Goal: Information Seeking & Learning: Learn about a topic

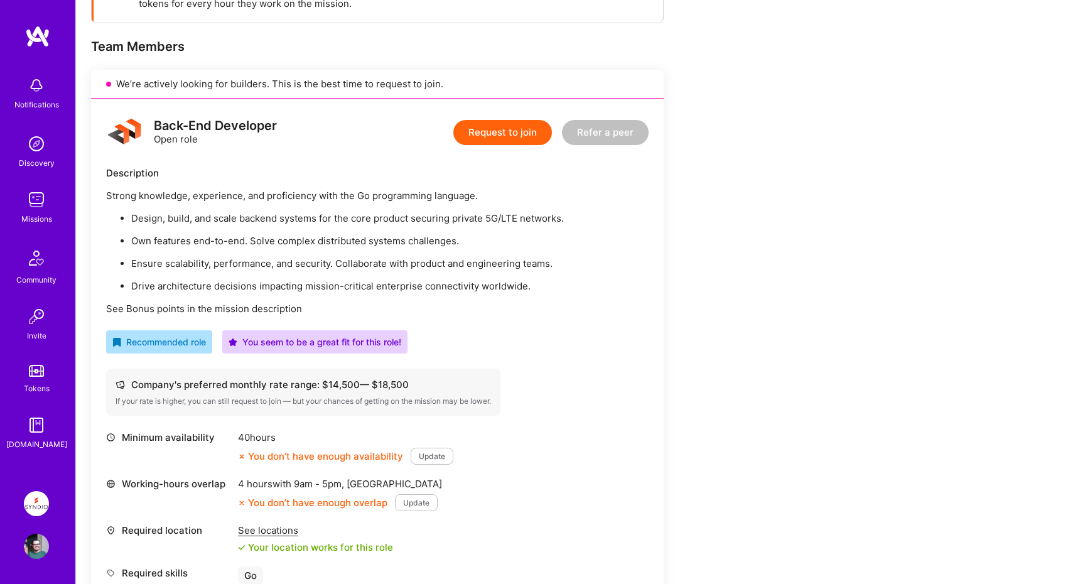
scroll to position [299, 0]
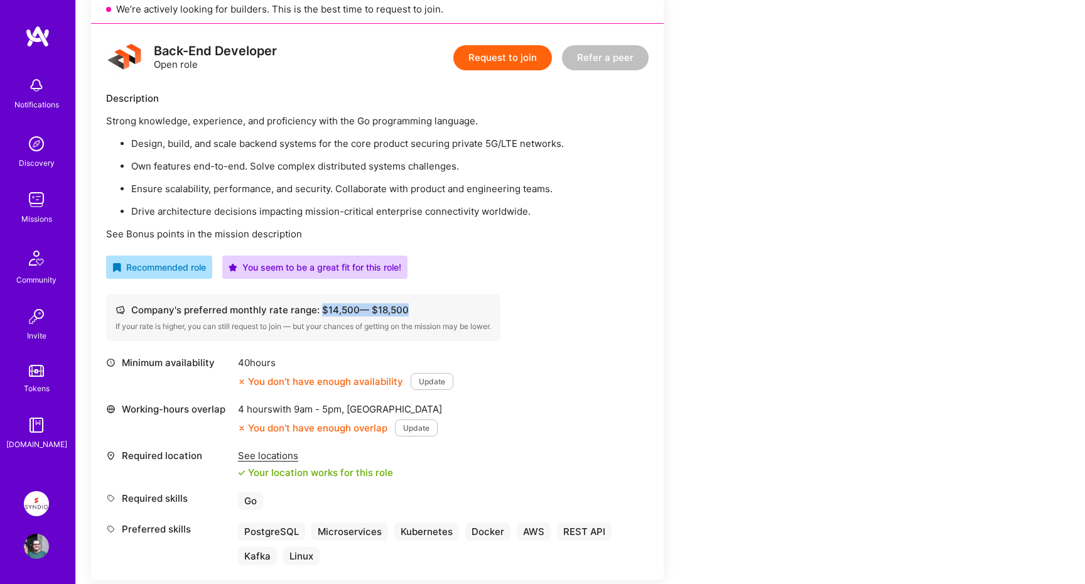
drag, startPoint x: 318, startPoint y: 309, endPoint x: 406, endPoint y: 310, distance: 88.5
click at [406, 310] on div "Company's preferred monthly rate range: $ 14,500 — $ 18,500" at bounding box center [302, 309] width 375 height 13
drag, startPoint x: 406, startPoint y: 310, endPoint x: 319, endPoint y: 308, distance: 86.6
click at [319, 308] on div "Company's preferred monthly rate range: $ 14,500 — $ 18,500" at bounding box center [302, 309] width 375 height 13
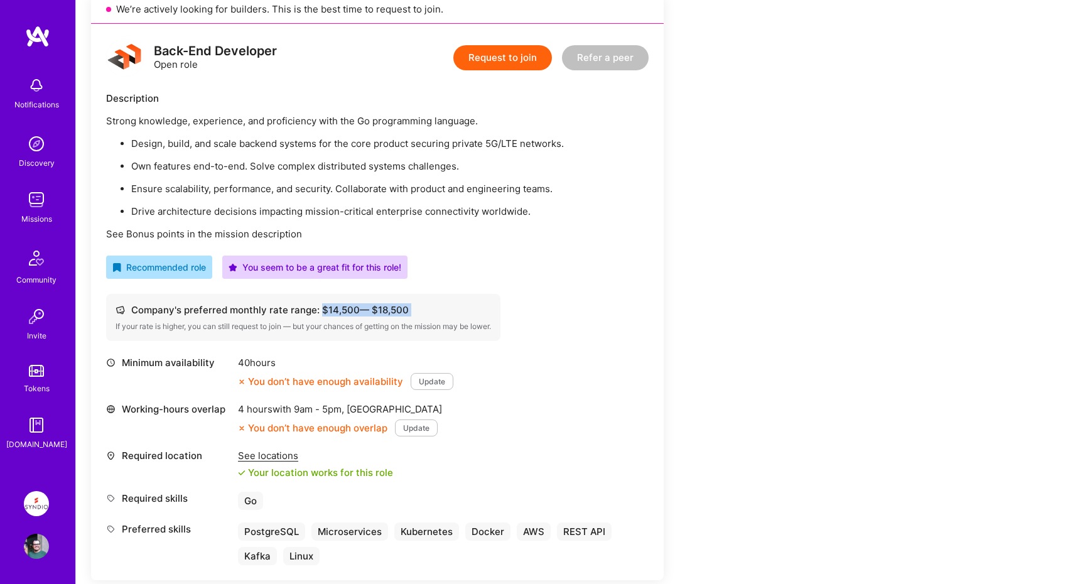
click at [319, 308] on div "Company's preferred monthly rate range: $ 14,500 — $ 18,500" at bounding box center [302, 309] width 375 height 13
drag, startPoint x: 319, startPoint y: 308, endPoint x: 406, endPoint y: 310, distance: 86.6
click at [406, 310] on div "Company's preferred monthly rate range: $ 14,500 — $ 18,500" at bounding box center [302, 309] width 375 height 13
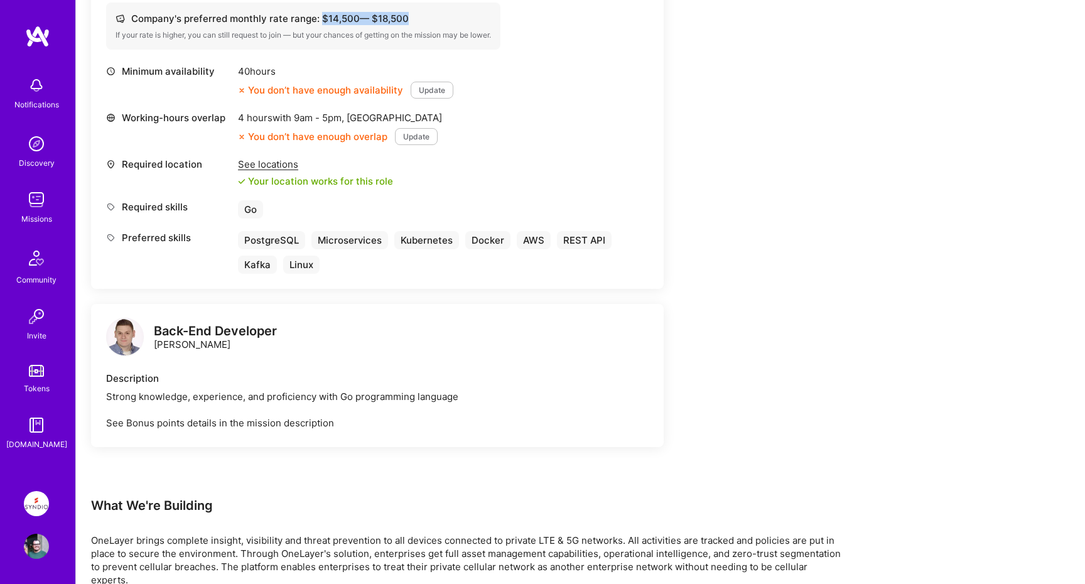
scroll to position [600, 0]
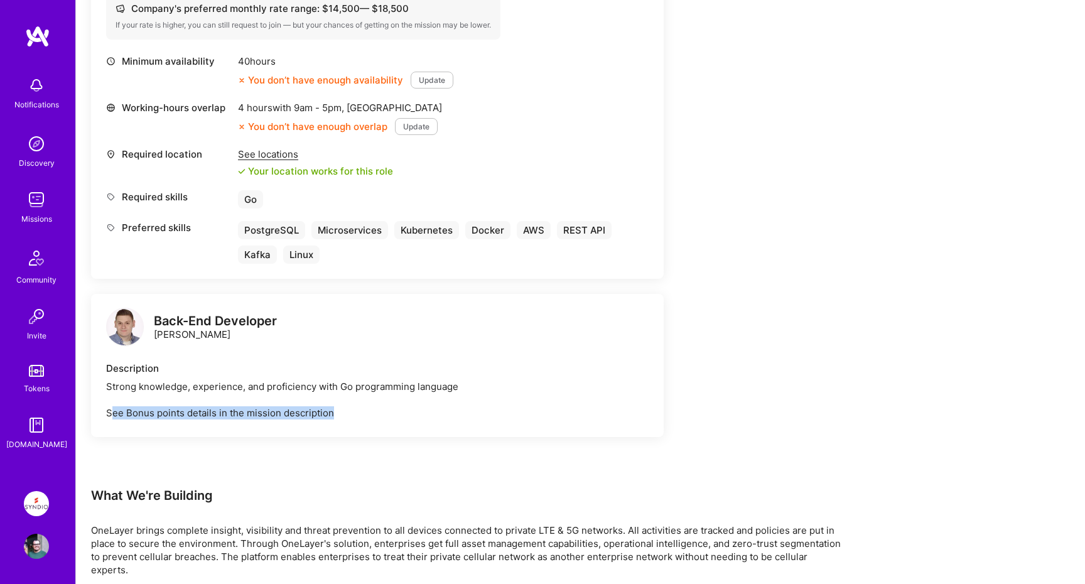
drag, startPoint x: 113, startPoint y: 413, endPoint x: 370, endPoint y: 416, distance: 256.7
click at [370, 416] on div "Strong knowledge, experience, and proficiency with Go programming language See …" at bounding box center [377, 400] width 542 height 40
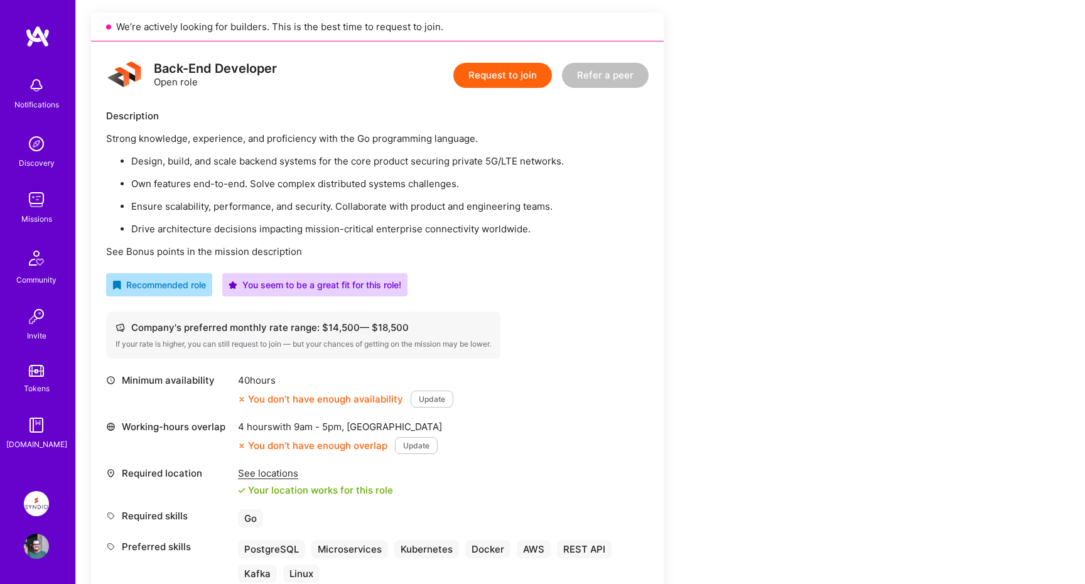
scroll to position [269, 0]
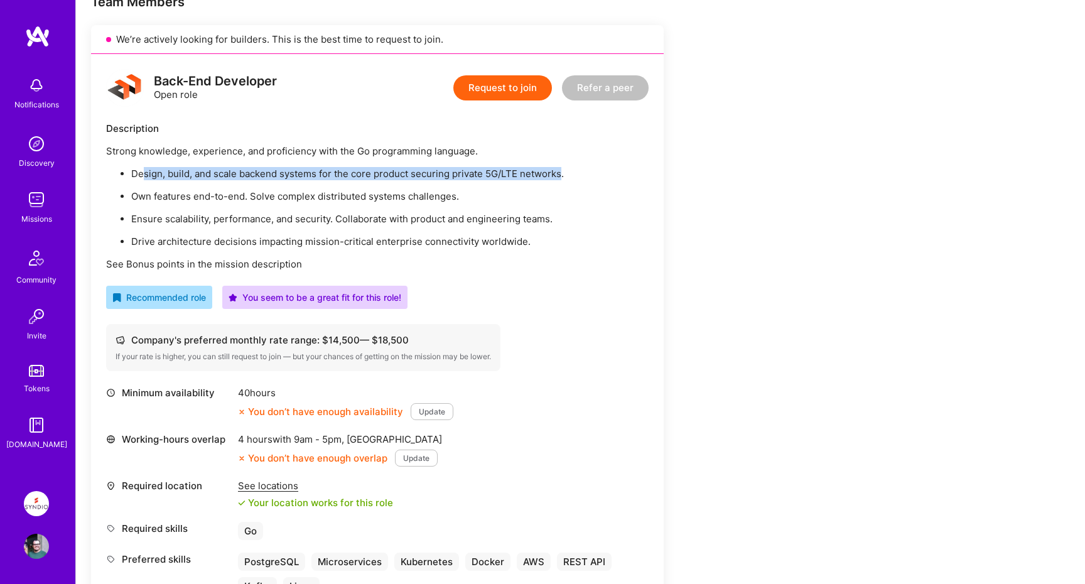
drag, startPoint x: 142, startPoint y: 175, endPoint x: 561, endPoint y: 174, distance: 418.6
click at [561, 174] on p "Design, build, and scale backend systems for the core product securing private …" at bounding box center [389, 173] width 517 height 13
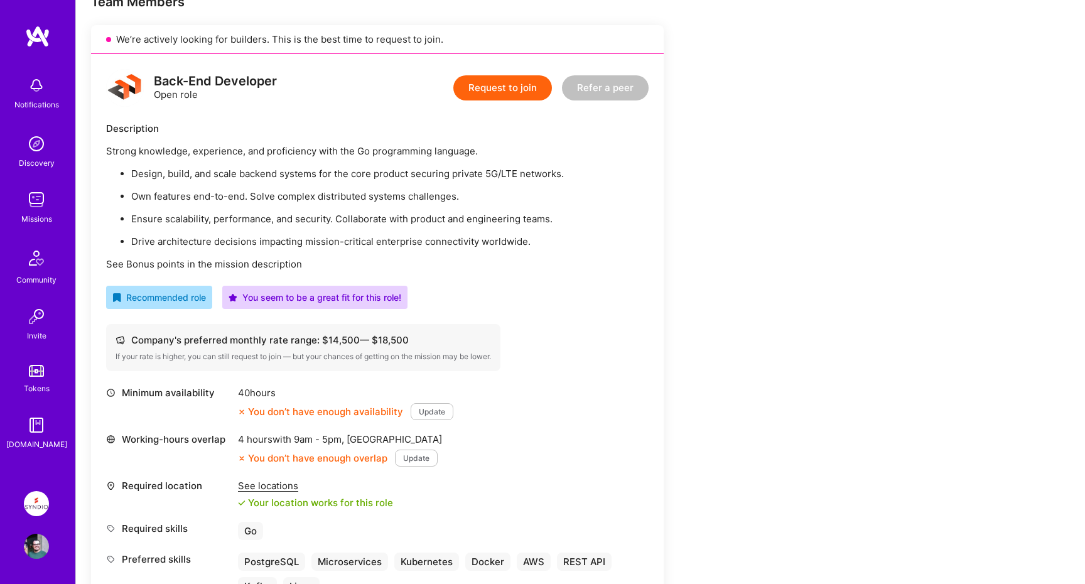
drag, startPoint x: 284, startPoint y: 176, endPoint x: 594, endPoint y: 177, distance: 310.1
click at [594, 177] on p "Design, build, and scale backend systems for the core product securing private …" at bounding box center [389, 173] width 517 height 13
drag, startPoint x: 136, startPoint y: 195, endPoint x: 510, endPoint y: 191, distance: 374.7
click at [510, 191] on p "Own features end-to-end. Solve complex distributed systems challenges." at bounding box center [389, 196] width 517 height 13
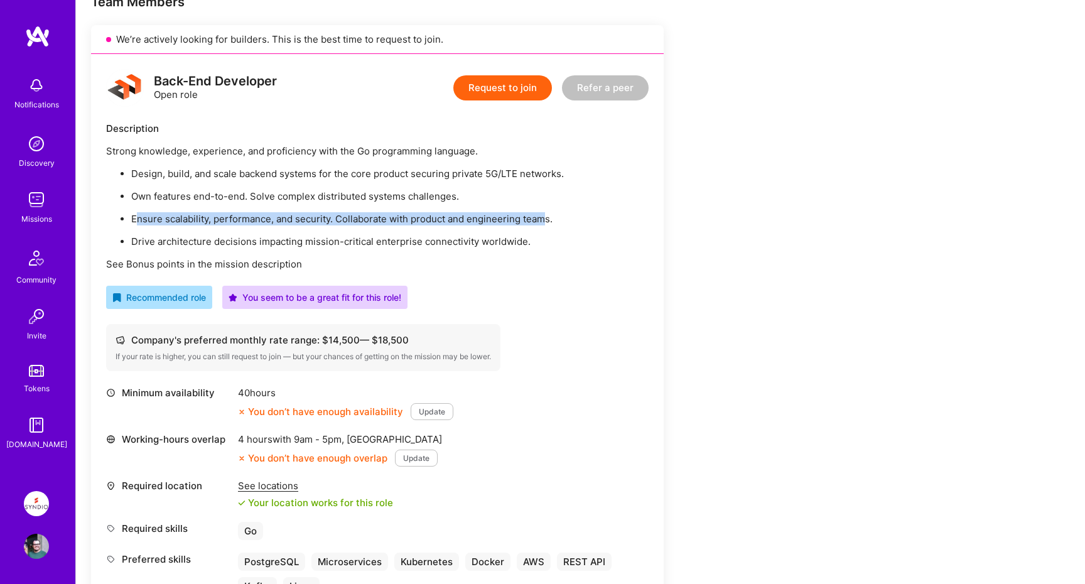
drag, startPoint x: 134, startPoint y: 215, endPoint x: 545, endPoint y: 214, distance: 410.5
click at [545, 214] on p "Ensure scalability, performance, and security. Collaborate with product and eng…" at bounding box center [389, 218] width 517 height 13
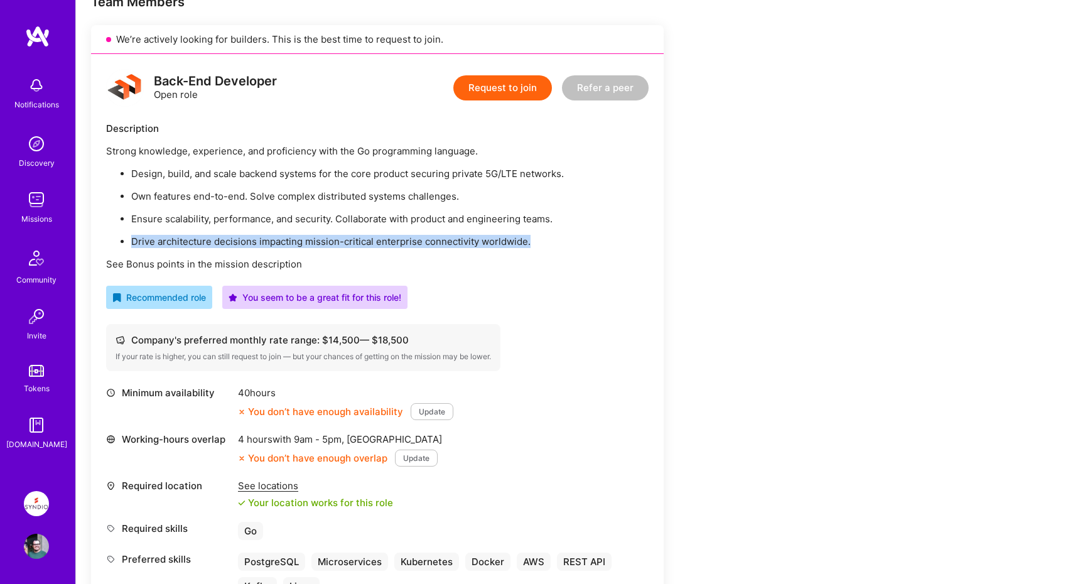
drag, startPoint x: 131, startPoint y: 242, endPoint x: 602, endPoint y: 239, distance: 470.8
click at [602, 239] on p "Drive architecture decisions impacting mission-critical enterprise connectivity…" at bounding box center [389, 241] width 517 height 13
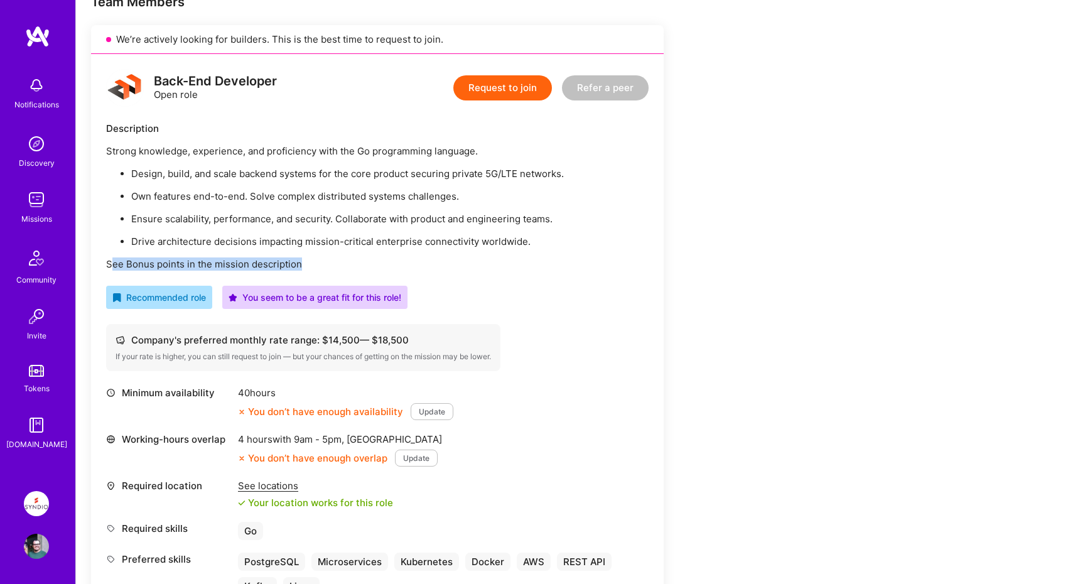
drag, startPoint x: 110, startPoint y: 261, endPoint x: 457, endPoint y: 257, distance: 347.1
click at [457, 257] on p "See Bonus points in the mission description" at bounding box center [377, 263] width 542 height 13
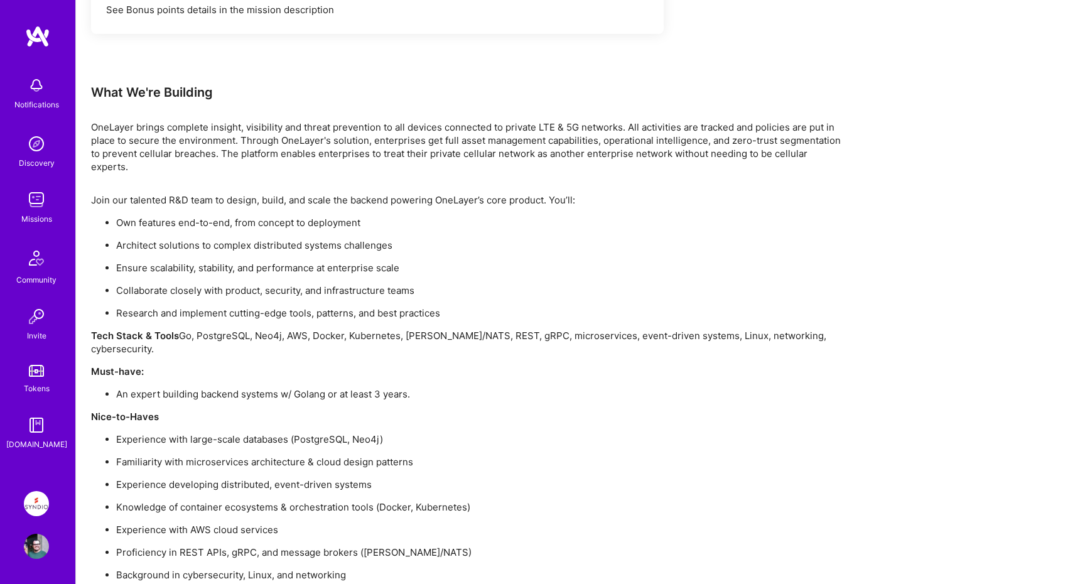
scroll to position [1004, 0]
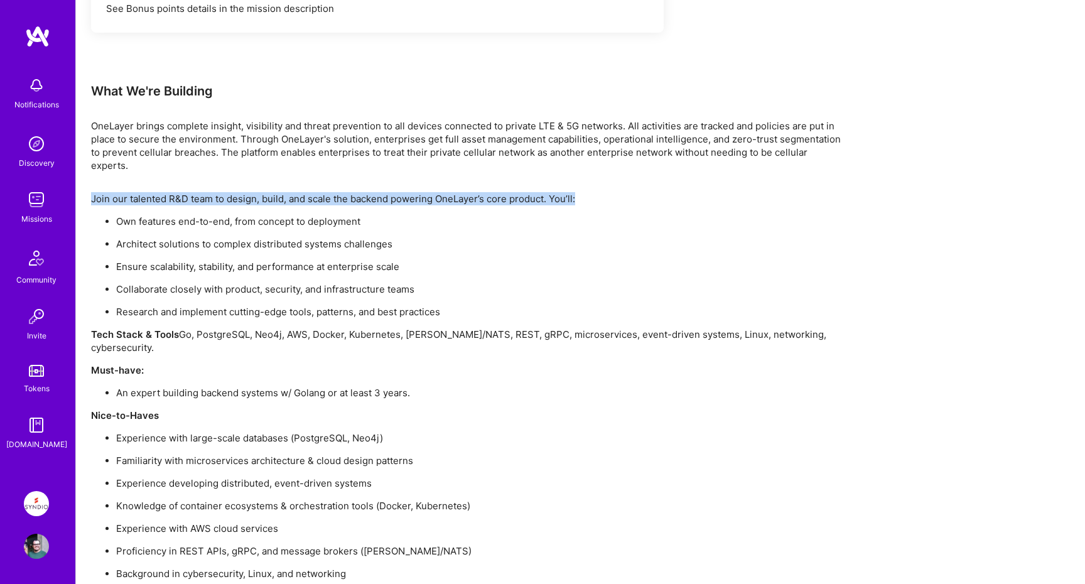
drag, startPoint x: 92, startPoint y: 186, endPoint x: 605, endPoint y: 191, distance: 513.4
click at [605, 192] on p "Join our talented R&D team to design, build, and scale the backend powering One…" at bounding box center [467, 198] width 753 height 13
drag, startPoint x: 404, startPoint y: 188, endPoint x: 603, endPoint y: 187, distance: 199.6
click at [603, 192] on p "Join our talented R&D team to design, build, and scale the backend powering One…" at bounding box center [467, 198] width 753 height 13
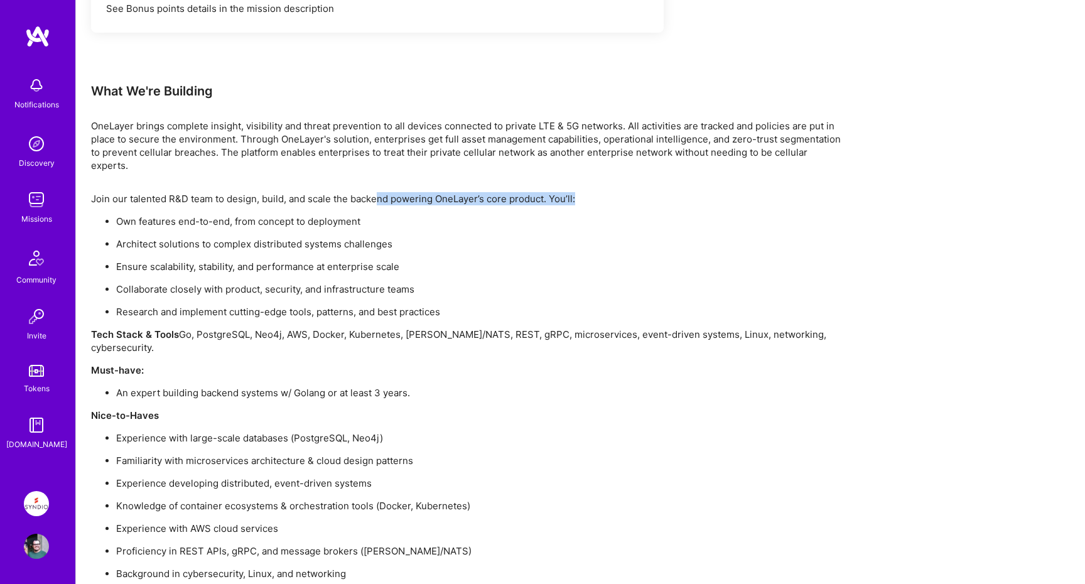
click at [603, 192] on p "Join our talented R&D team to design, build, and scale the backend powering One…" at bounding box center [467, 198] width 753 height 13
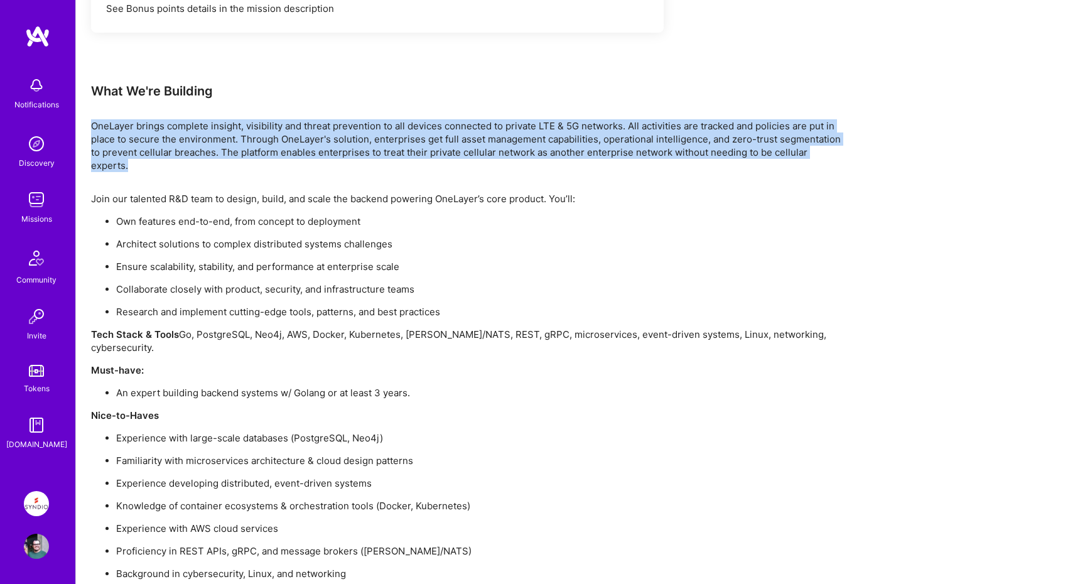
drag, startPoint x: 867, startPoint y: 150, endPoint x: 90, endPoint y: 119, distance: 777.0
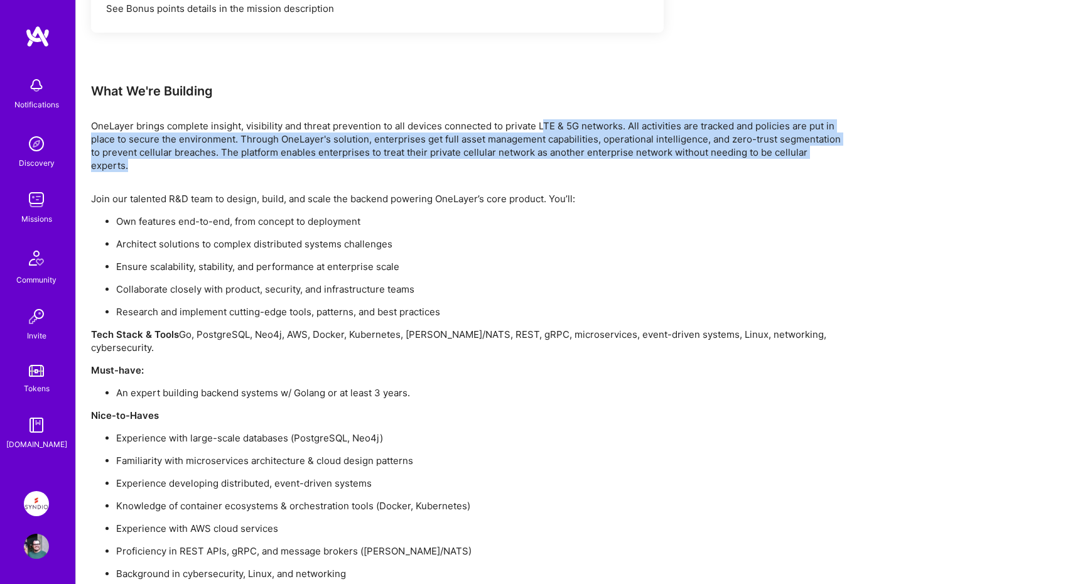
drag, startPoint x: 541, startPoint y: 126, endPoint x: 868, endPoint y: 148, distance: 327.8
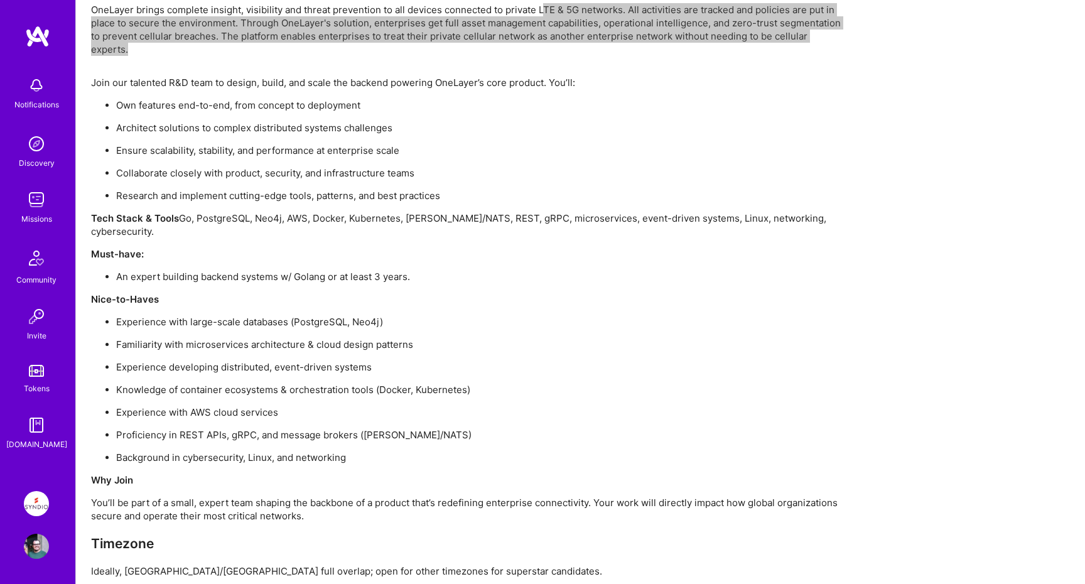
scroll to position [1127, 0]
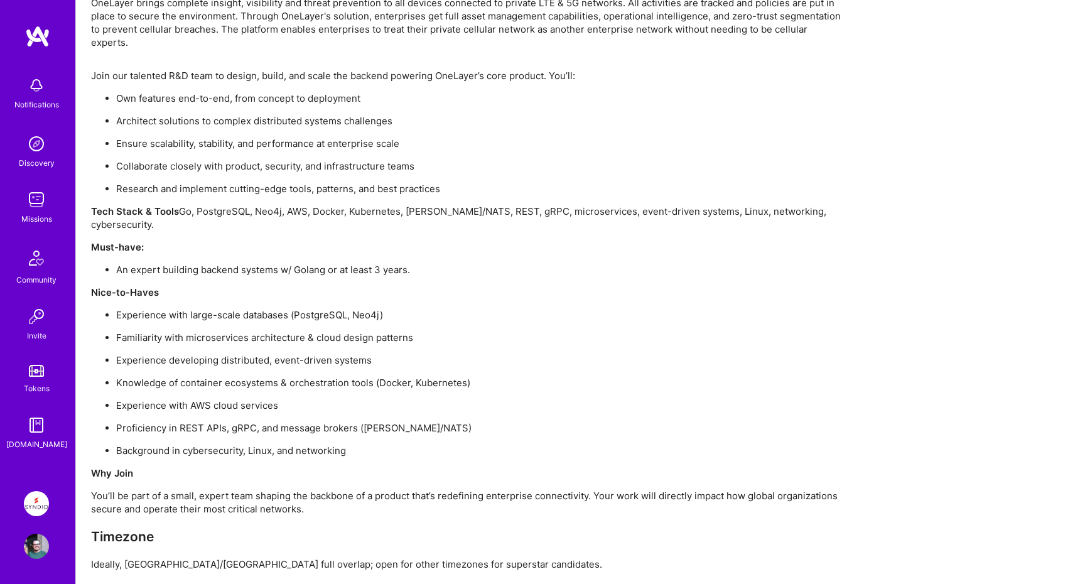
click at [512, 557] on p "Ideally, [GEOGRAPHIC_DATA]/[GEOGRAPHIC_DATA] full overlap; open for other timez…" at bounding box center [467, 563] width 753 height 13
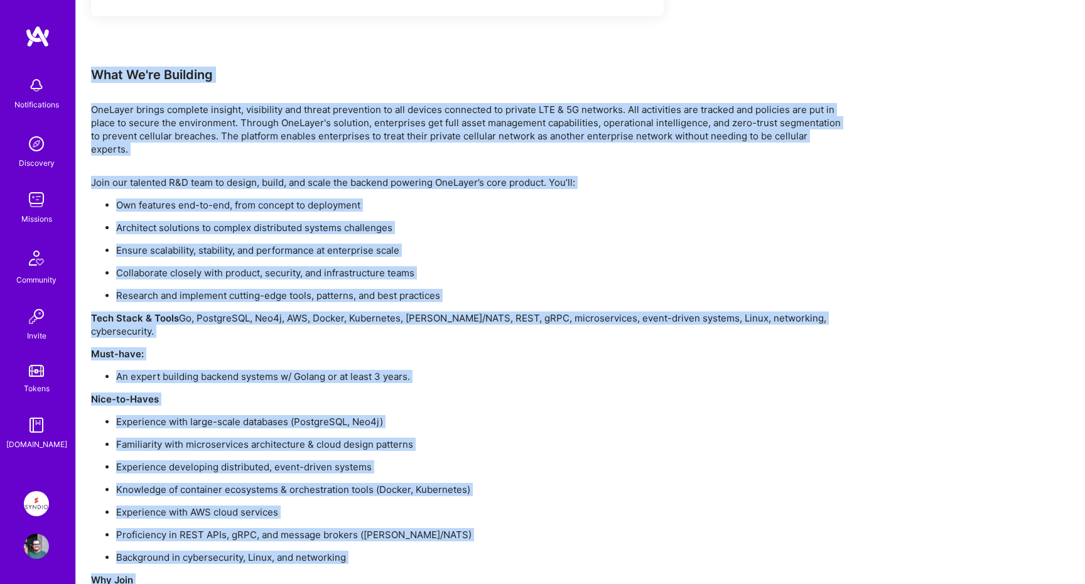
scroll to position [973, 0]
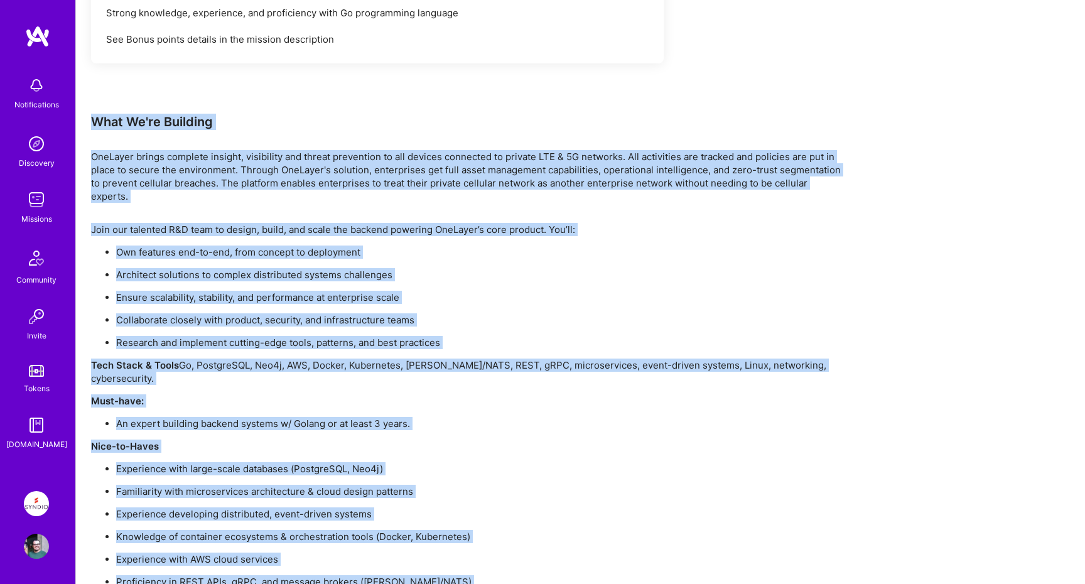
drag, startPoint x: 512, startPoint y: 533, endPoint x: 87, endPoint y: 121, distance: 591.7
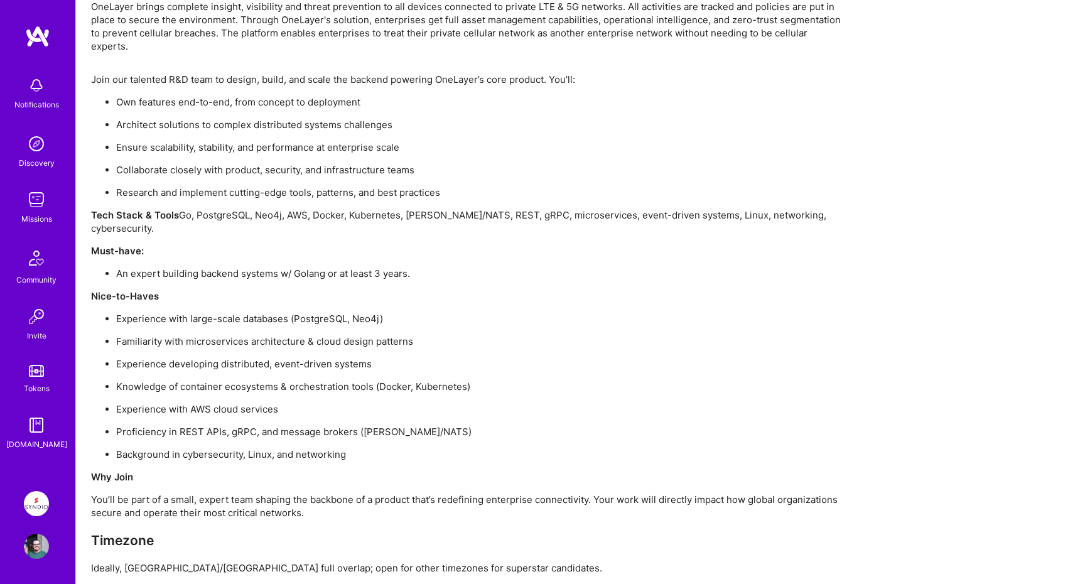
scroll to position [1127, 0]
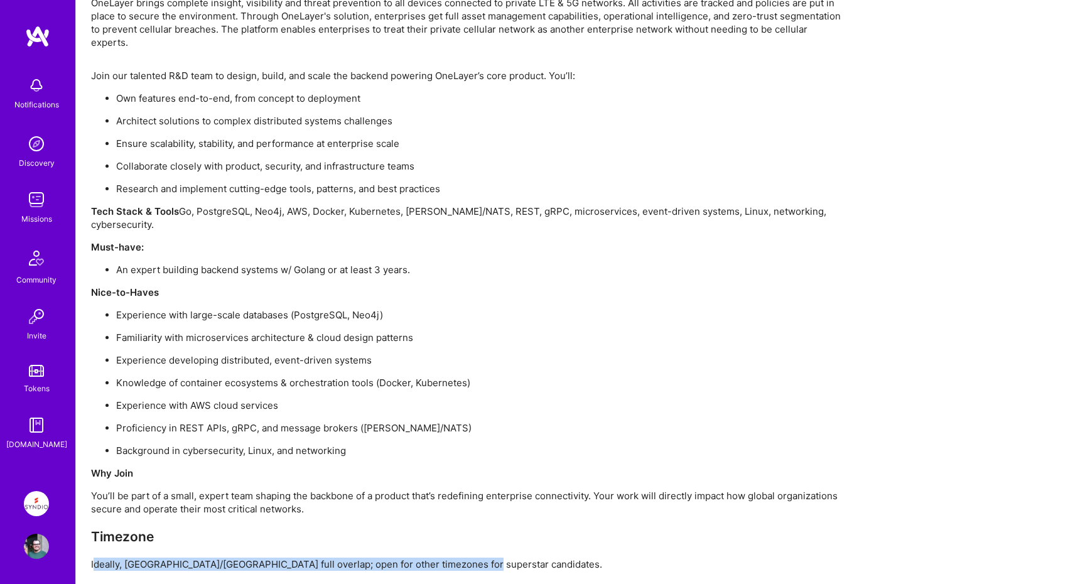
drag, startPoint x: 94, startPoint y: 537, endPoint x: 496, endPoint y: 540, distance: 401.7
click at [496, 557] on p "Ideally, [GEOGRAPHIC_DATA]/[GEOGRAPHIC_DATA] full overlap; open for other timez…" at bounding box center [467, 563] width 753 height 13
drag, startPoint x: 496, startPoint y: 540, endPoint x: 239, endPoint y: 538, distance: 256.7
click at [239, 557] on p "Ideally, [GEOGRAPHIC_DATA]/[GEOGRAPHIC_DATA] full overlap; open for other timez…" at bounding box center [467, 563] width 753 height 13
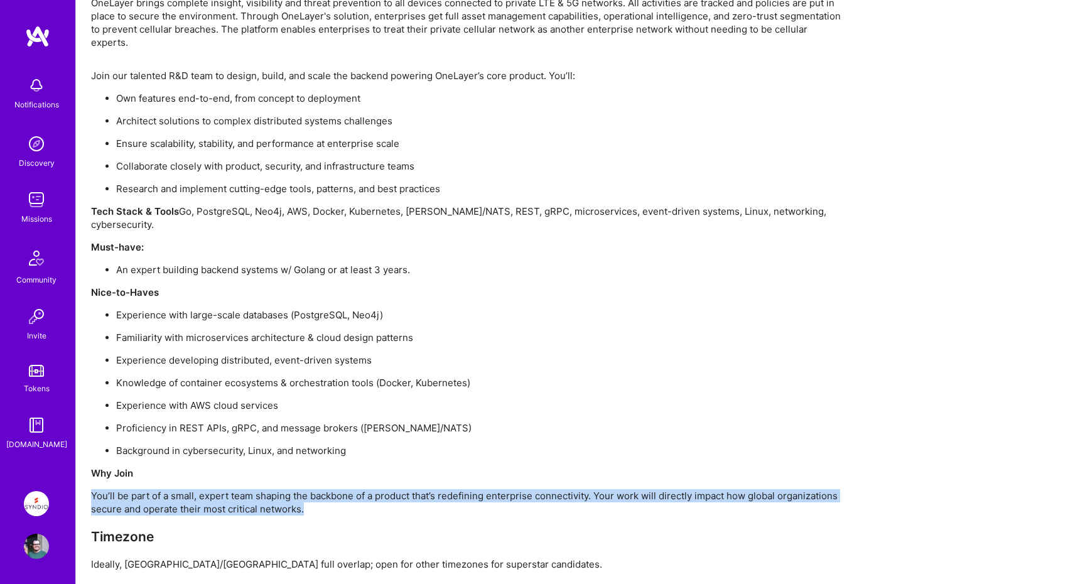
drag, startPoint x: 89, startPoint y: 469, endPoint x: 410, endPoint y: 480, distance: 320.9
click at [410, 489] on p "You’ll be part of a small, expert team shaping the backbone of a product that’s…" at bounding box center [467, 502] width 753 height 26
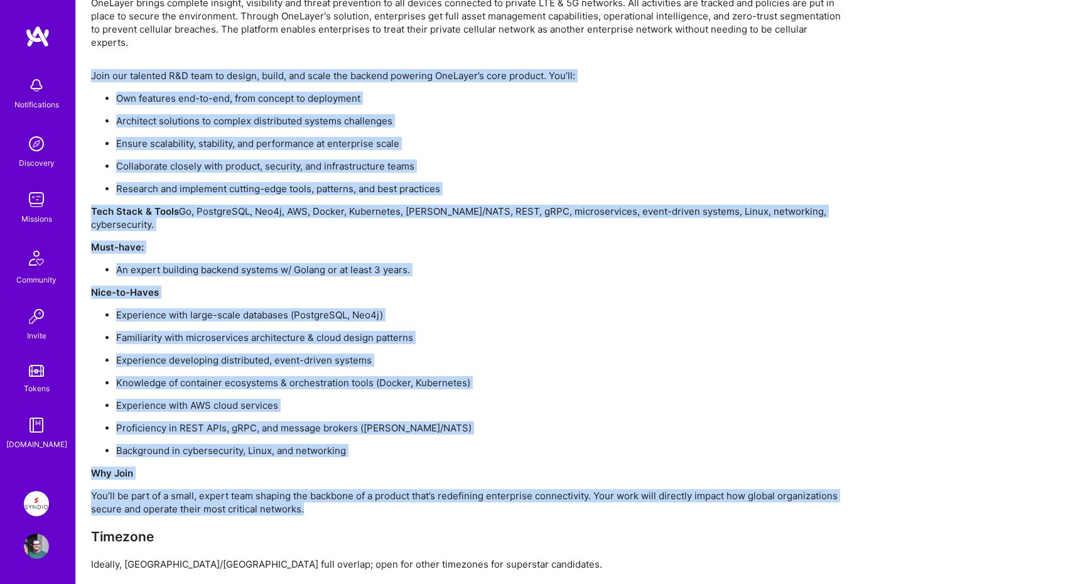
drag, startPoint x: 405, startPoint y: 479, endPoint x: 92, endPoint y: 58, distance: 524.3
click at [92, 69] on div "Join our talented R&D team to design, build, and scale the backend powering One…" at bounding box center [467, 319] width 753 height 501
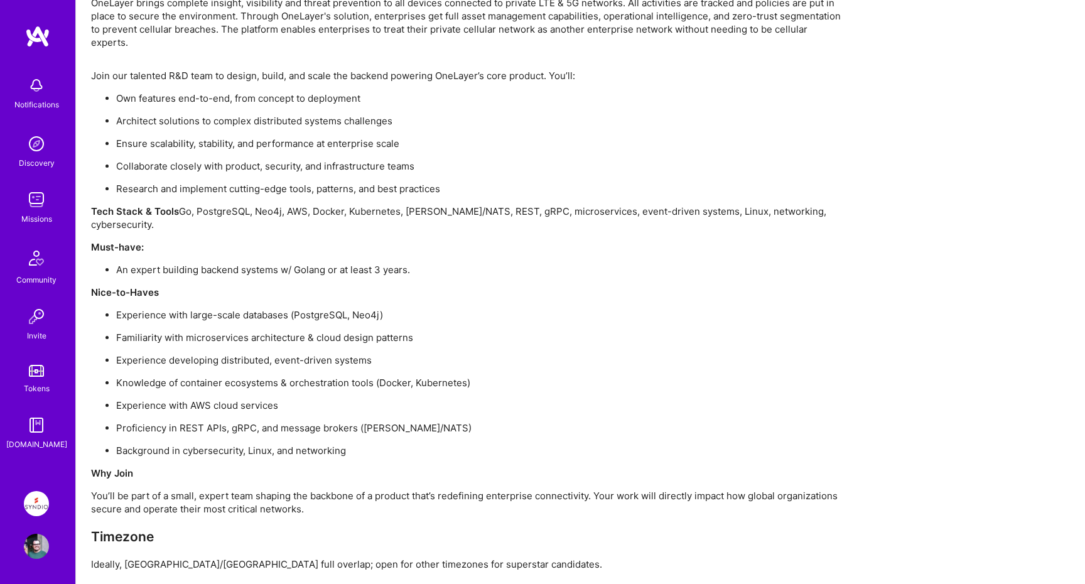
click at [92, 69] on p "Join our talented R&D team to design, build, and scale the backend powering One…" at bounding box center [467, 75] width 753 height 13
